Goal: Find specific page/section: Find specific page/section

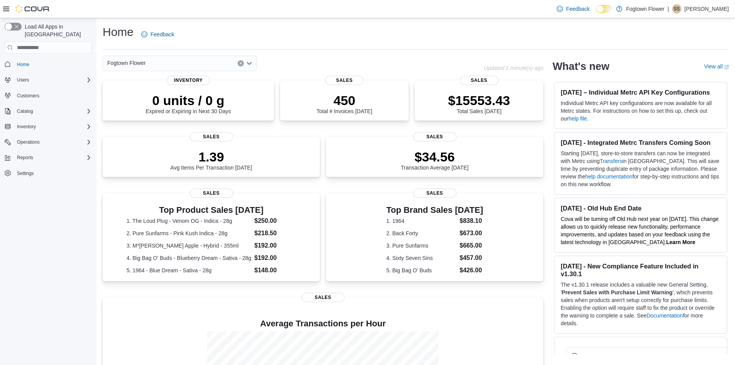
click at [28, 120] on div "Inventory" at bounding box center [48, 127] width 87 height 14
click at [28, 121] on button "Inventory" at bounding box center [48, 126] width 93 height 11
click at [26, 123] on span "Inventory" at bounding box center [26, 126] width 19 height 6
click at [29, 134] on span "Adjustments (Classic)" at bounding box center [39, 137] width 51 height 6
